Goal: Task Accomplishment & Management: Complete application form

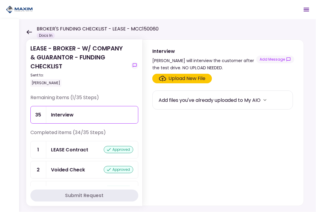
click at [80, 115] on div "Interview" at bounding box center [92, 114] width 82 height 7
click at [31, 30] on div "BROKER'S FUNDING CHECKLIST - LEASE - MCC150060 Docs In" at bounding box center [92, 31] width 132 height 13
click at [27, 31] on icon at bounding box center [29, 32] width 6 height 4
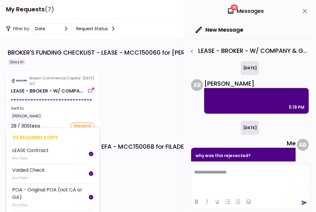
click at [52, 96] on section "Maxim Commercial Capital LLC [DATE] LEASE - BROKER - W/ COMPA... Sent to: [PERS…" at bounding box center [53, 99] width 94 height 58
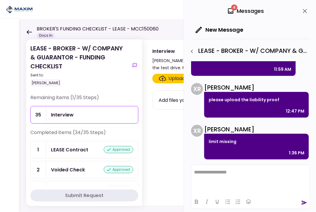
scroll to position [146, 0]
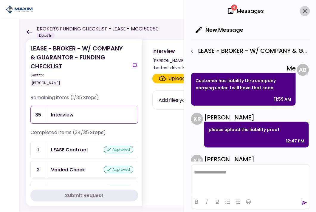
click at [305, 12] on icon "close" at bounding box center [305, 10] width 7 height 7
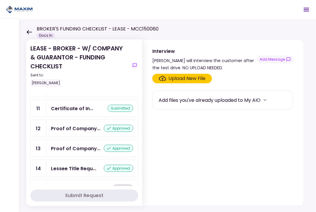
scroll to position [209, 0]
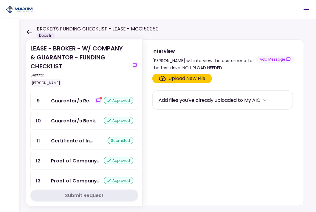
click at [121, 142] on div "submitted" at bounding box center [121, 140] width 26 height 7
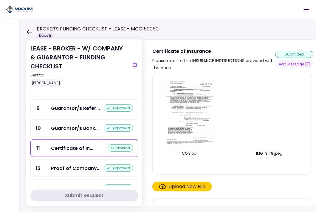
scroll to position [209, 0]
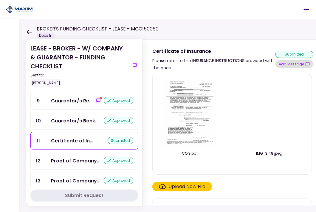
click at [298, 63] on button "Add Message" at bounding box center [295, 64] width 38 height 8
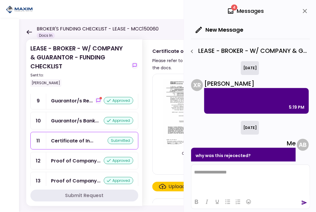
scroll to position [176, 0]
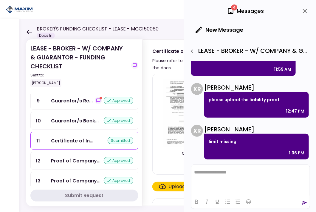
click at [151, 182] on div "COI3.pdf IMG_3148.jpeg Certificate_1.pdf coi.pdf Upload New File Add files you'…" at bounding box center [233, 138] width 180 height 134
click at [304, 9] on icon "close" at bounding box center [305, 10] width 7 height 7
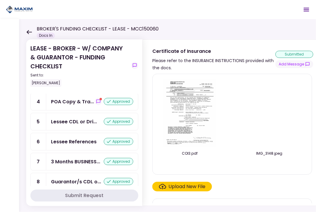
scroll to position [0, 0]
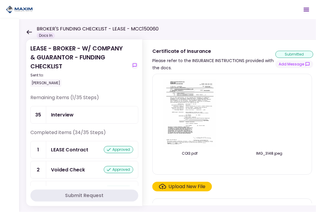
click at [29, 33] on icon at bounding box center [29, 32] width 6 height 4
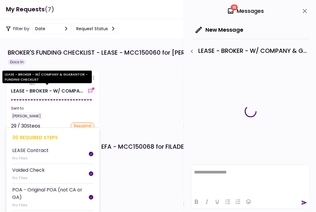
click at [46, 92] on div "LEASE - BROKER - W/ COMPA..." at bounding box center [47, 90] width 72 height 7
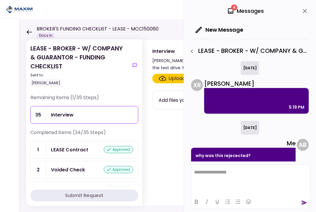
scroll to position [284, 0]
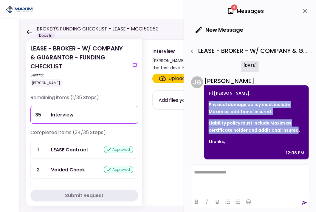
drag, startPoint x: 294, startPoint y: 129, endPoint x: 209, endPoint y: 102, distance: 89.4
click at [209, 102] on div "Hi [PERSON_NAME], Physical damage policy must include [PERSON_NAME] as addition…" at bounding box center [256, 122] width 105 height 74
drag, startPoint x: 209, startPoint y: 102, endPoint x: 215, endPoint y: 105, distance: 6.4
copy div "Physical damage policy must include Maxim as additional insured. Liability poli…"
click at [305, 13] on icon "close" at bounding box center [305, 10] width 7 height 7
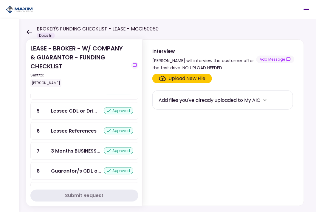
scroll to position [119, 0]
click at [86, 112] on div "Certificate of In..." at bounding box center [72, 110] width 42 height 7
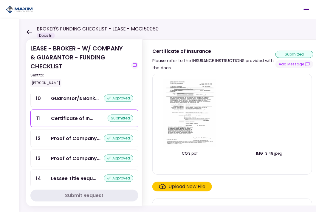
scroll to position [239, 0]
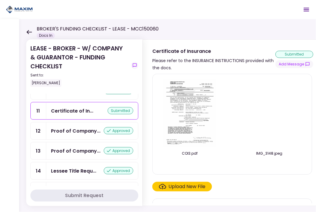
click at [204, 97] on img at bounding box center [190, 113] width 52 height 68
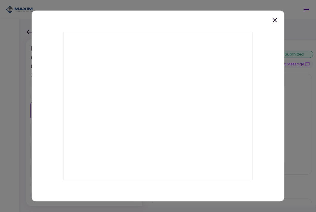
click at [275, 21] on icon at bounding box center [274, 20] width 7 height 7
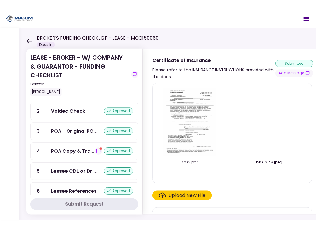
scroll to position [0, 0]
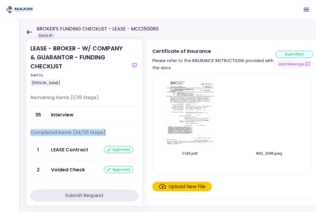
drag, startPoint x: 31, startPoint y: 132, endPoint x: 106, endPoint y: 129, distance: 75.5
click at [106, 129] on div "Completed items (34/35 Steps)" at bounding box center [84, 135] width 108 height 12
drag, startPoint x: 106, startPoint y: 129, endPoint x: 107, endPoint y: 132, distance: 3.2
click at [107, 132] on div "Completed items (34/35 Steps)" at bounding box center [84, 135] width 108 height 12
click at [33, 131] on div "Completed items (34/35 Steps)" at bounding box center [84, 135] width 108 height 12
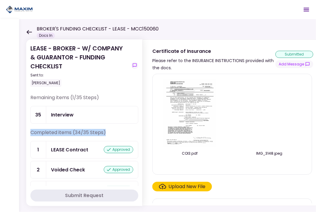
drag, startPoint x: 31, startPoint y: 132, endPoint x: 115, endPoint y: 130, distance: 84.7
click at [115, 130] on div "Completed items (34/35 Steps)" at bounding box center [84, 135] width 108 height 12
drag, startPoint x: 115, startPoint y: 130, endPoint x: 110, endPoint y: 132, distance: 5.9
click at [110, 132] on div "Completed items (34/35 Steps)" at bounding box center [84, 135] width 108 height 12
click at [31, 130] on div "Completed items (34/35 Steps)" at bounding box center [84, 135] width 108 height 12
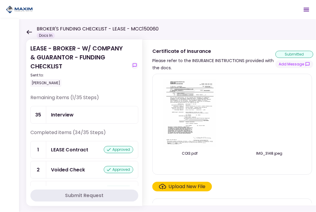
click at [29, 131] on section "LEASE - BROKER - W/ COMPANY & GUARANTOR - FUNDING CHECKLIST Sent to: [PERSON_NA…" at bounding box center [84, 122] width 116 height 166
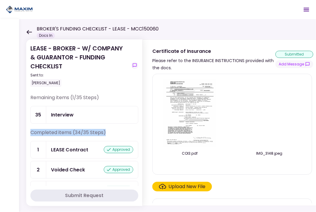
drag, startPoint x: 31, startPoint y: 132, endPoint x: 106, endPoint y: 129, distance: 75.5
click at [106, 129] on div "Completed items (34/35 Steps)" at bounding box center [84, 135] width 108 height 12
drag, startPoint x: 106, startPoint y: 129, endPoint x: 118, endPoint y: 132, distance: 12.5
click at [118, 132] on div "Completed items (34/35 Steps)" at bounding box center [84, 135] width 108 height 12
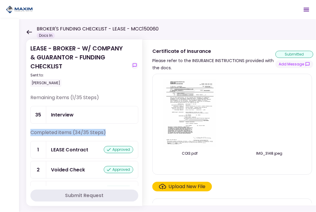
drag, startPoint x: 31, startPoint y: 132, endPoint x: 113, endPoint y: 135, distance: 82.7
click at [113, 135] on div "Completed items (34/35 Steps)" at bounding box center [84, 135] width 108 height 12
click at [114, 135] on div "Completed items (34/35 Steps)" at bounding box center [84, 135] width 108 height 12
click at [31, 130] on div "Completed items (34/35 Steps)" at bounding box center [84, 135] width 108 height 12
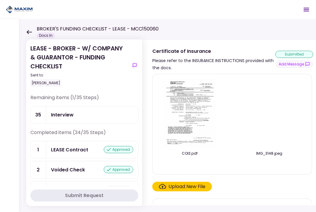
click at [30, 130] on section "LEASE - BROKER - W/ COMPANY & GUARANTOR - FUNDING CHECKLIST Sent to: [PERSON_NA…" at bounding box center [84, 122] width 116 height 166
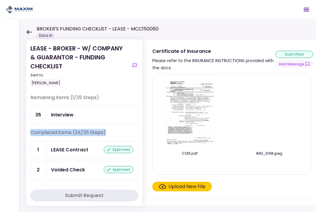
drag, startPoint x: 29, startPoint y: 132, endPoint x: 117, endPoint y: 133, distance: 87.7
click at [117, 133] on section "LEASE - BROKER - W/ COMPANY & GUARANTOR - FUNDING CHECKLIST Sent to: [PERSON_NA…" at bounding box center [84, 122] width 116 height 166
click at [117, 133] on div "Completed items (34/35 Steps)" at bounding box center [84, 135] width 108 height 12
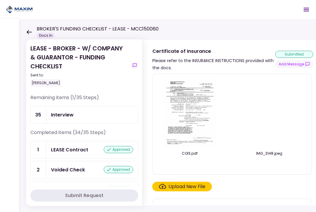
click at [28, 125] on section "LEASE - BROKER - W/ COMPANY & GUARANTOR - FUNDING CHECKLIST Sent to: [PERSON_NA…" at bounding box center [84, 122] width 116 height 166
drag, startPoint x: 31, startPoint y: 132, endPoint x: 32, endPoint y: 135, distance: 3.9
click at [32, 135] on div "Completed items (34/35 Steps)" at bounding box center [84, 135] width 108 height 12
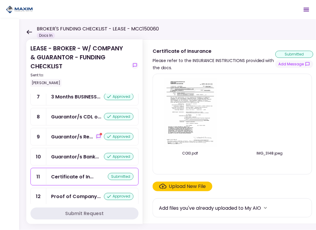
scroll to position [209, 0]
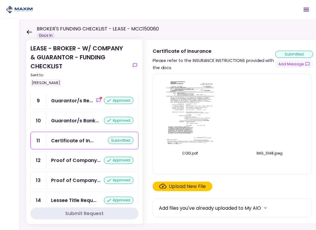
click at [74, 137] on div "Certificate of In... submitted" at bounding box center [92, 140] width 92 height 17
click at [172, 187] on div "Upload New File" at bounding box center [187, 186] width 37 height 7
click at [0, 0] on input "Upload New File" at bounding box center [0, 0] width 0 height 0
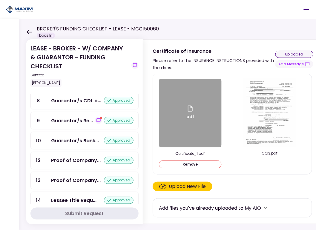
scroll to position [228, 0]
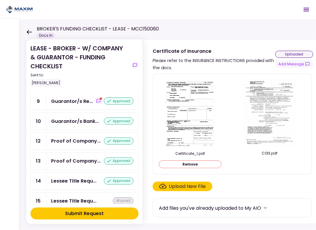
click at [124, 211] on button "Submit Request" at bounding box center [84, 214] width 108 height 12
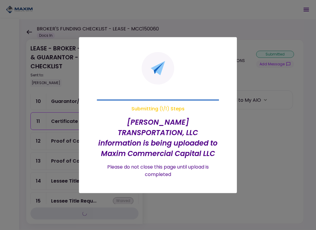
scroll to position [209, 0]
